Goal: Task Accomplishment & Management: Complete application form

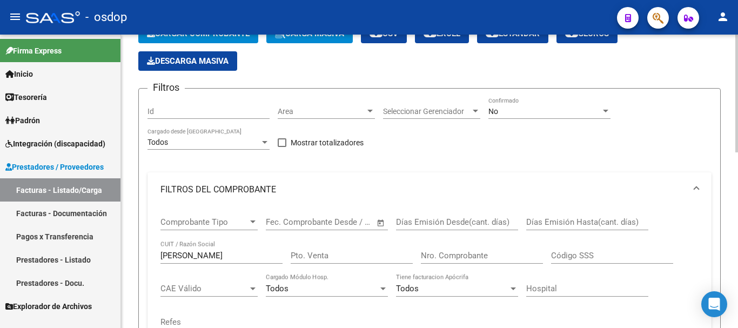
scroll to position [162, 0]
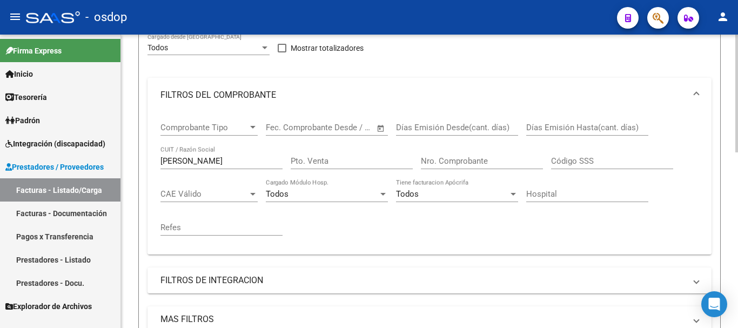
drag, startPoint x: 203, startPoint y: 153, endPoint x: 163, endPoint y: 172, distance: 43.5
click at [125, 149] on div "Video tutorial PRESTADORES -> Listado de CPBTs Emitidos por Prestadores / Prove…" at bounding box center [429, 233] width 617 height 721
drag, startPoint x: 203, startPoint y: 169, endPoint x: 171, endPoint y: 165, distance: 31.6
click at [200, 166] on div "[PERSON_NAME] CUIT / Razón Social" at bounding box center [221, 157] width 122 height 23
drag, startPoint x: 198, startPoint y: 157, endPoint x: 35, endPoint y: 151, distance: 163.8
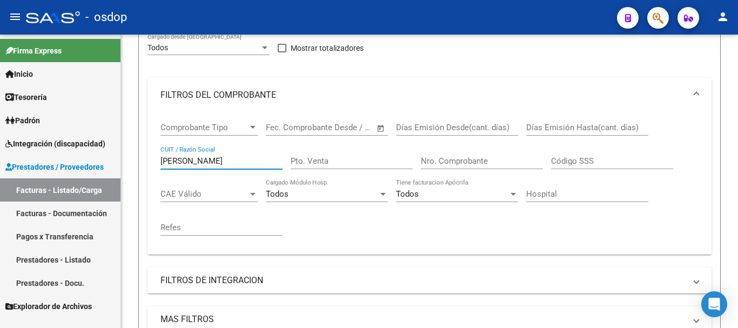
click at [37, 152] on mat-sidenav-container "Firma Express Inicio Calendario SSS Instructivos Contacto OS Tesorería Extracto…" at bounding box center [369, 181] width 738 height 293
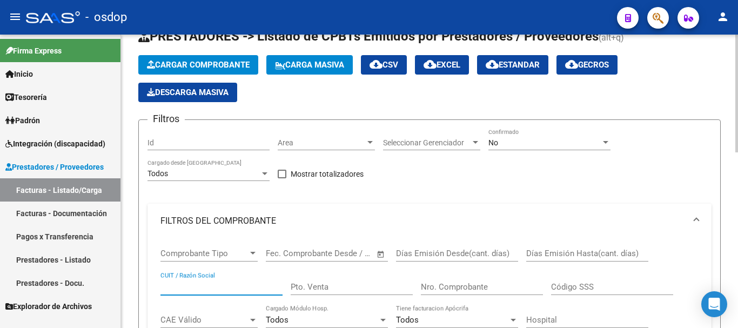
scroll to position [0, 0]
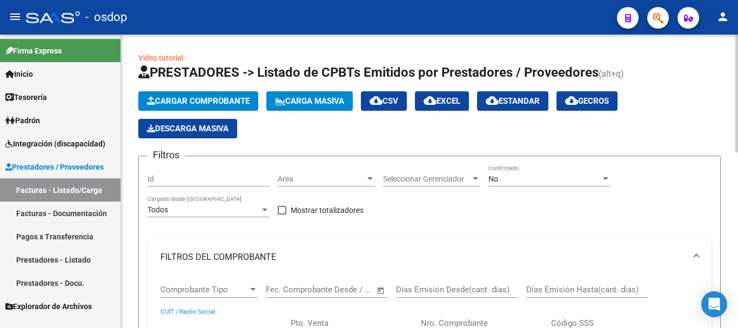
click at [165, 95] on button "Cargar Comprobante" at bounding box center [198, 100] width 120 height 19
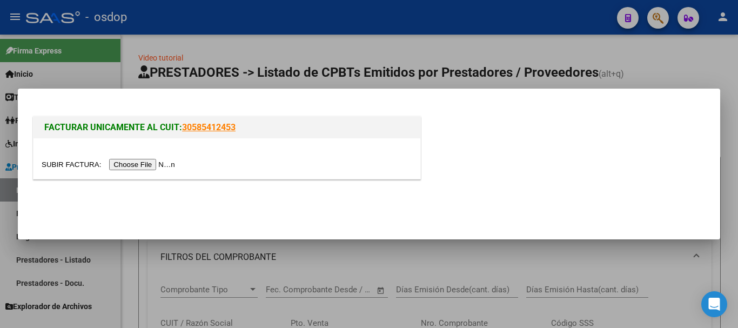
click at [152, 160] on input "file" at bounding box center [110, 164] width 137 height 11
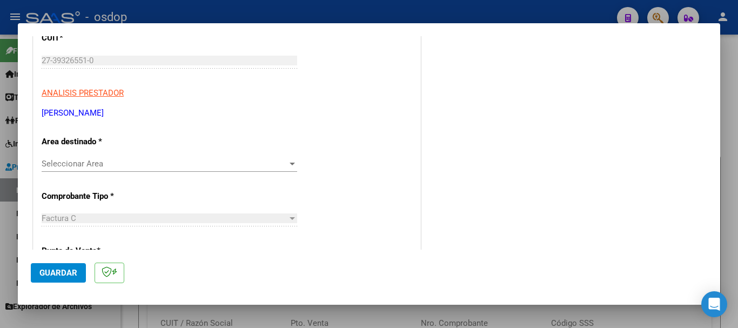
scroll to position [162, 0]
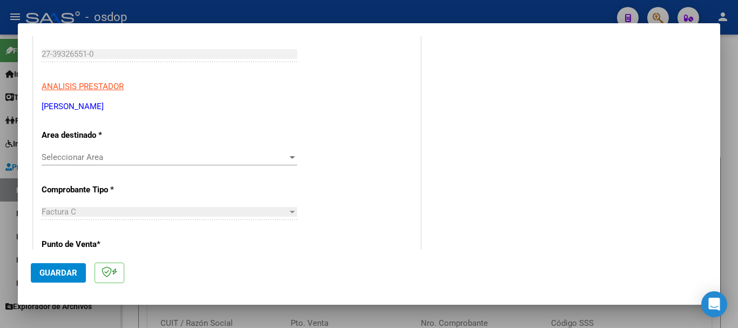
click at [90, 158] on span "Seleccionar Area" at bounding box center [165, 157] width 246 height 10
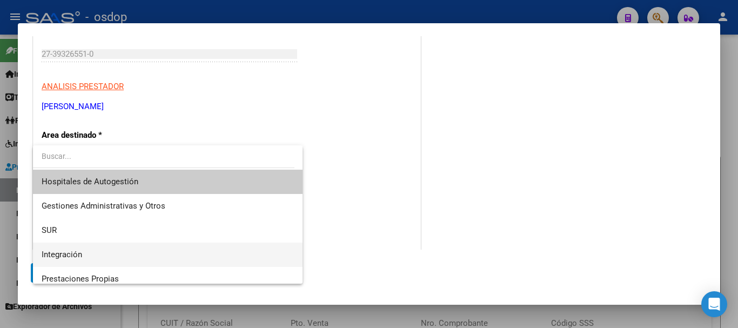
click at [88, 255] on span "Integración" at bounding box center [168, 255] width 252 height 24
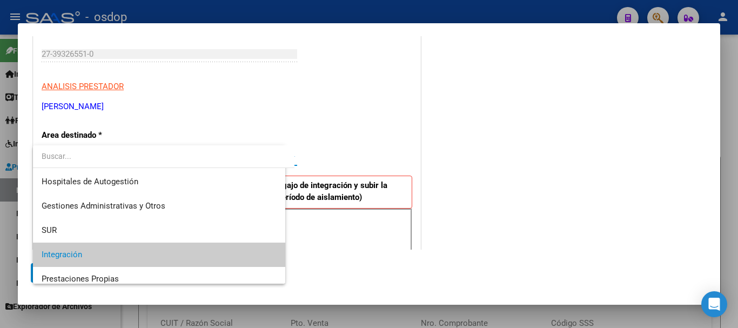
scroll to position [270, 0]
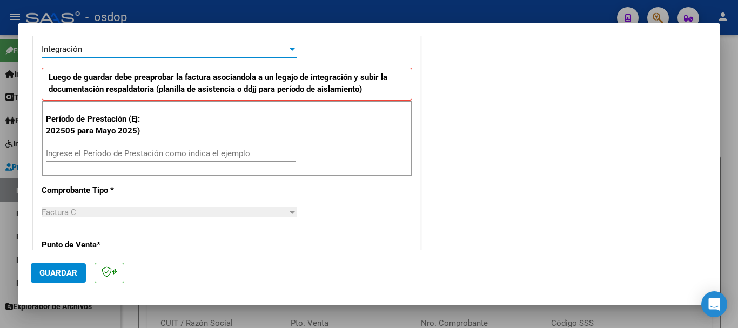
click at [79, 158] on div "Ingrese el Período de Prestación como indica el ejemplo" at bounding box center [171, 153] width 250 height 16
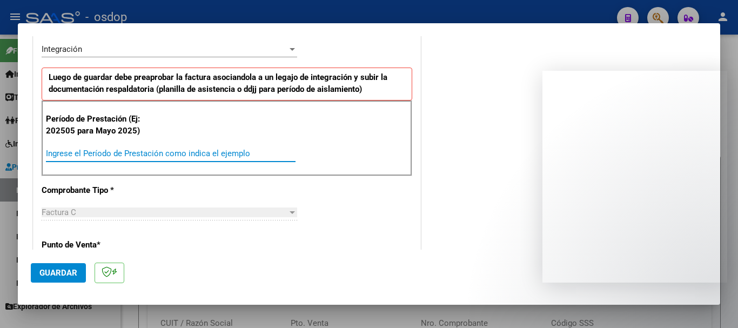
click at [70, 150] on input "Ingrese el Período de Prestación como indica el ejemplo" at bounding box center [171, 154] width 250 height 10
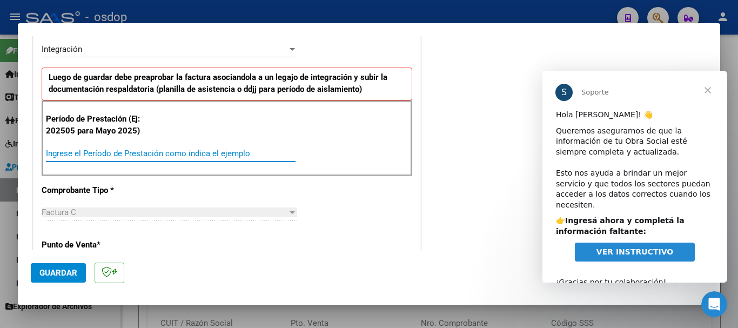
scroll to position [0, 0]
type input "202509"
click at [707, 92] on span "Cerrar" at bounding box center [707, 90] width 39 height 39
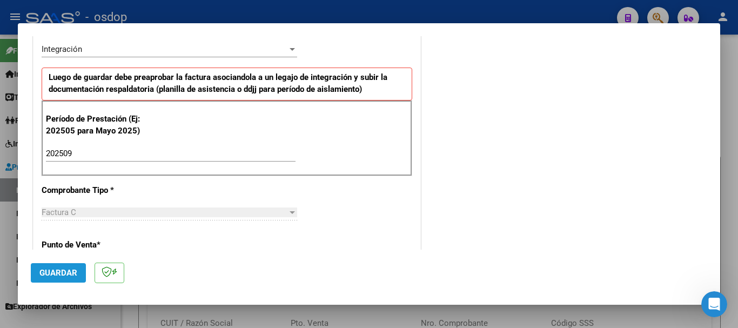
click at [80, 275] on button "Guardar" at bounding box center [58, 272] width 55 height 19
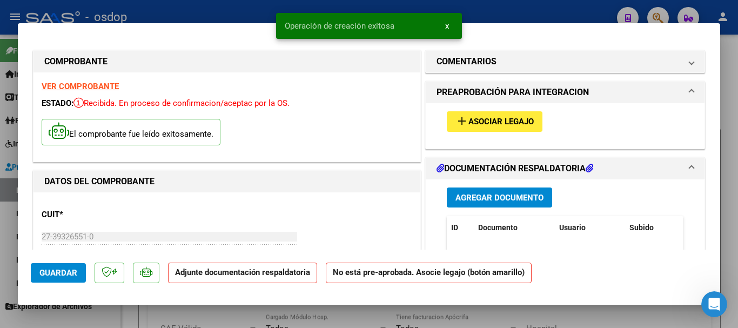
click at [486, 126] on span "Asociar Legajo" at bounding box center [500, 122] width 65 height 10
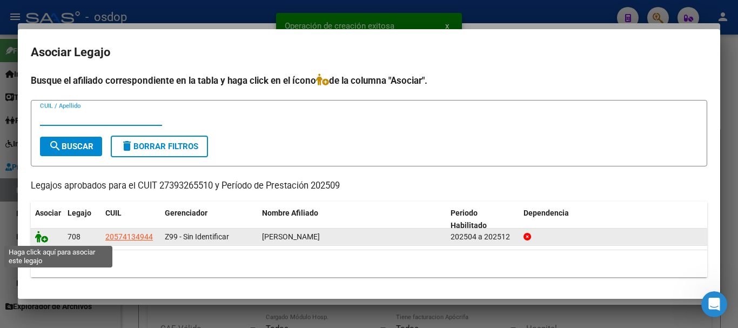
click at [42, 241] on icon at bounding box center [41, 237] width 13 height 12
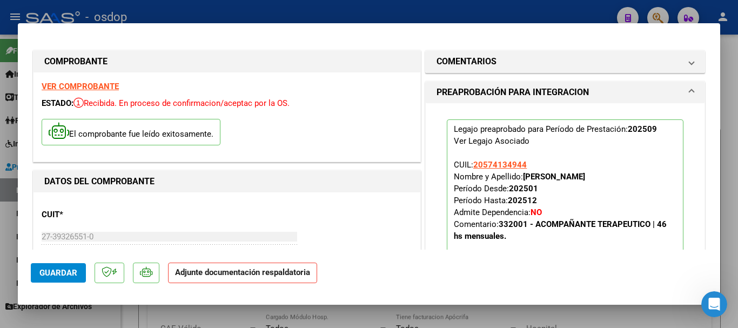
scroll to position [162, 0]
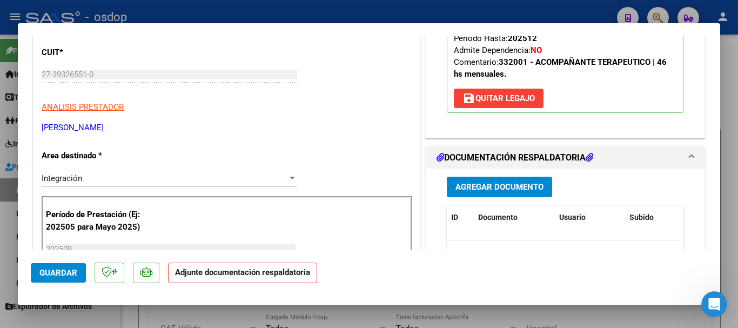
click at [490, 183] on span "Agregar Documento" at bounding box center [499, 188] width 88 height 10
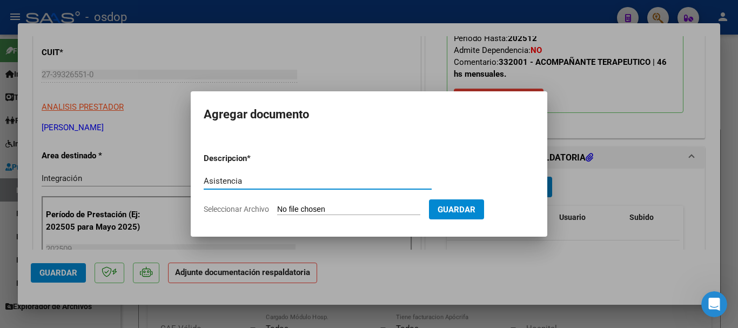
type input "Asistencia"
click at [322, 210] on input "Seleccionar Archivo" at bounding box center [348, 210] width 143 height 10
type input "C:\fakepath\[PERSON_NAME] asist.pdf"
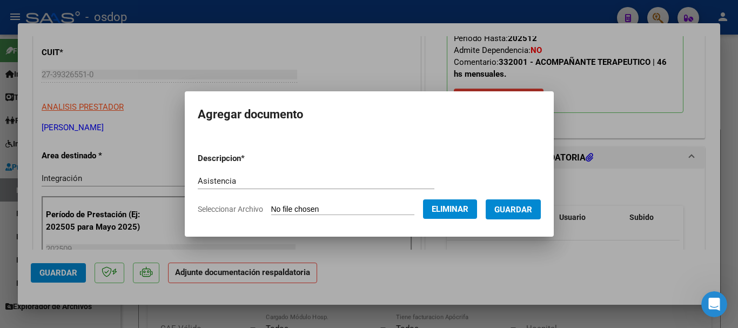
click at [530, 210] on span "Guardar" at bounding box center [513, 210] width 38 height 10
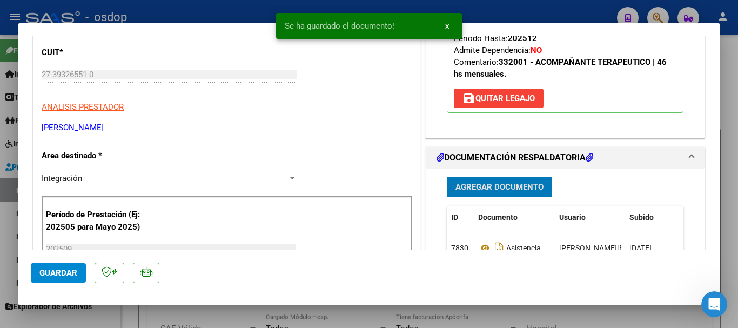
click at [59, 270] on span "Guardar" at bounding box center [58, 273] width 38 height 10
click at [735, 250] on div at bounding box center [369, 164] width 738 height 328
type input "$ 0,00"
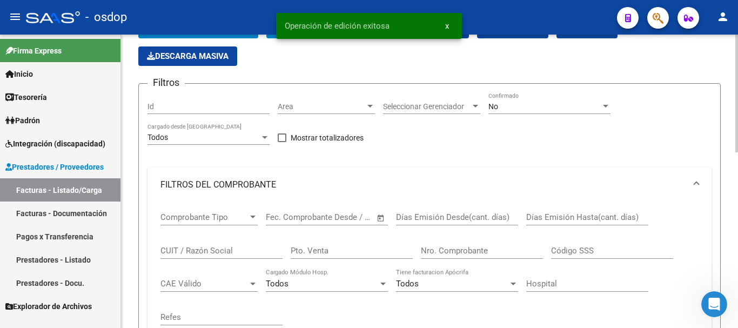
scroll to position [270, 0]
